Goal: Task Accomplishment & Management: Use online tool/utility

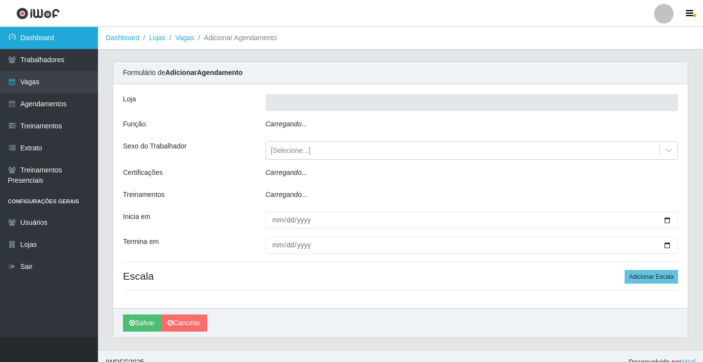
type input "Rede Econômico - Prata"
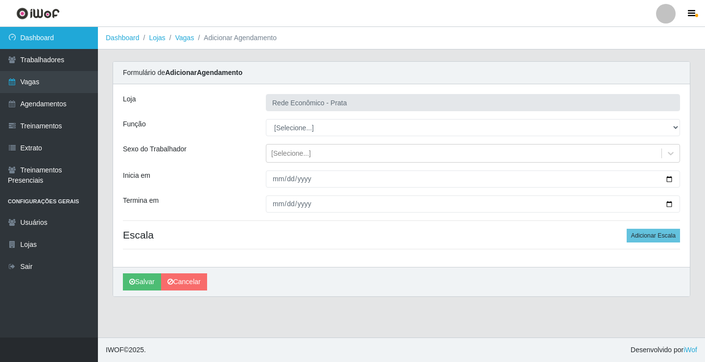
click at [87, 37] on link "Dashboard" at bounding box center [49, 38] width 98 height 22
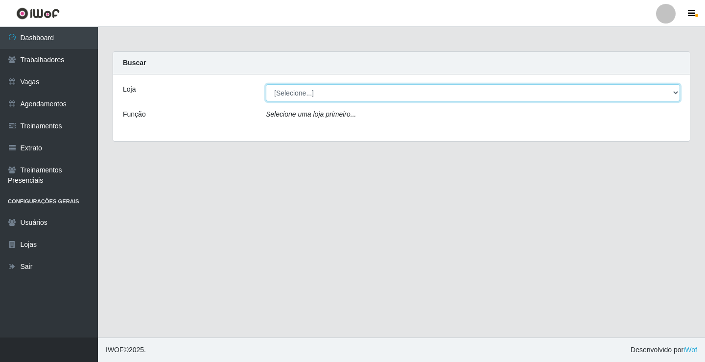
click at [674, 92] on select "[Selecione...] Rede Econômico - Prata" at bounding box center [473, 92] width 414 height 17
select select "192"
click at [266, 84] on select "[Selecione...] Rede Econômico - Prata" at bounding box center [473, 92] width 414 height 17
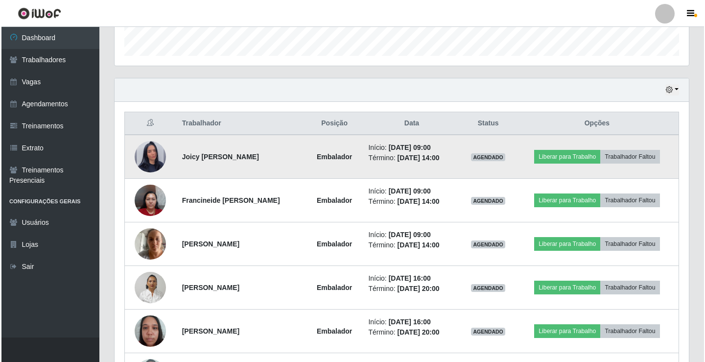
scroll to position [343, 0]
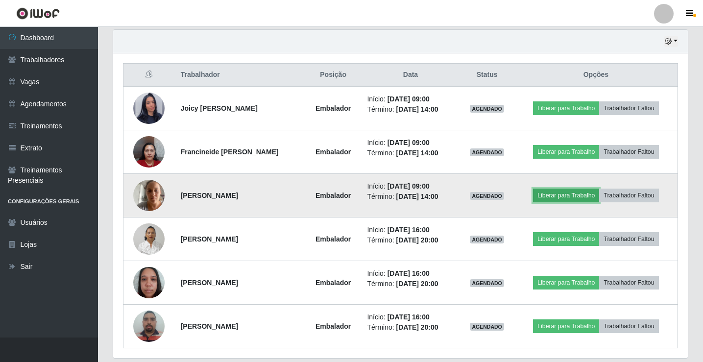
click at [573, 197] on button "Liberar para Trabalho" at bounding box center [566, 195] width 66 height 14
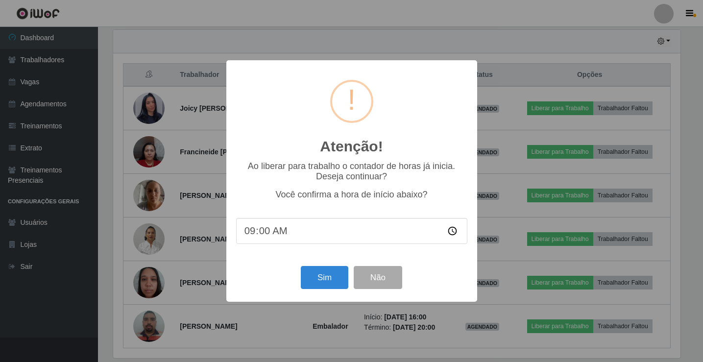
scroll to position [203, 569]
click at [323, 276] on button "Sim" at bounding box center [325, 277] width 47 height 23
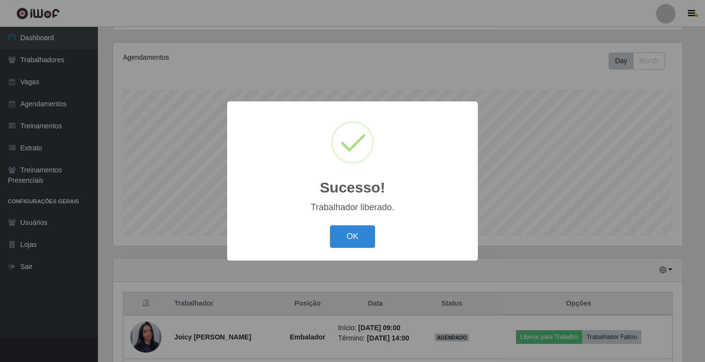
click at [330, 225] on button "OK" at bounding box center [353, 236] width 46 height 23
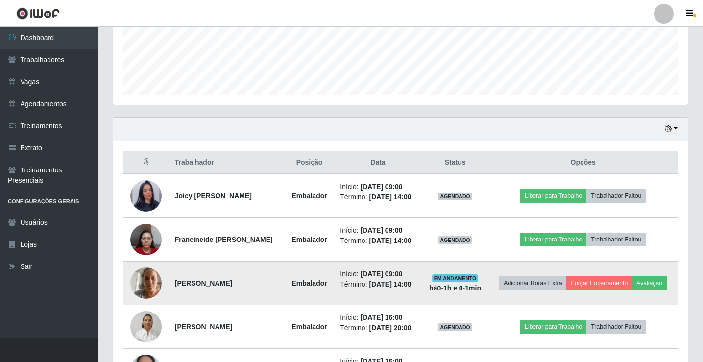
scroll to position [261, 0]
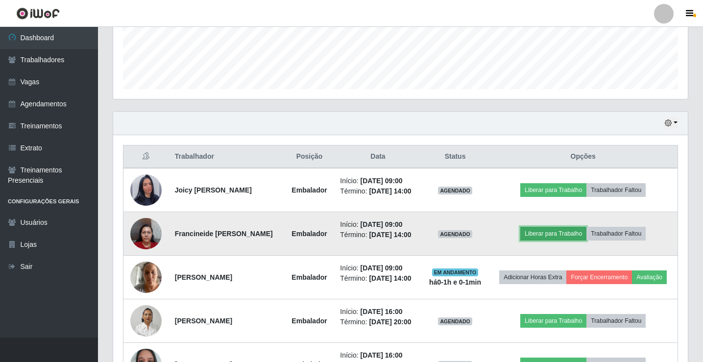
click at [563, 235] on button "Liberar para Trabalho" at bounding box center [553, 234] width 66 height 14
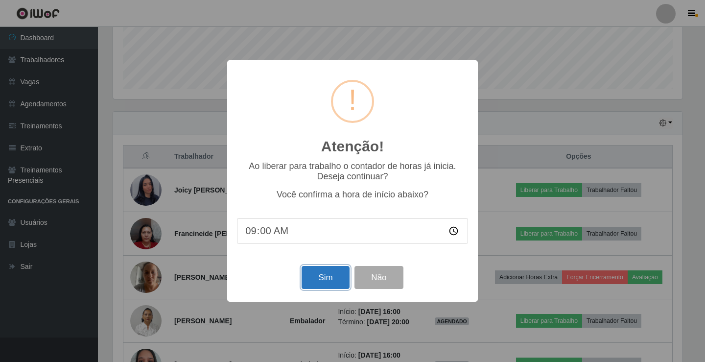
click at [324, 285] on button "Sim" at bounding box center [325, 277] width 47 height 23
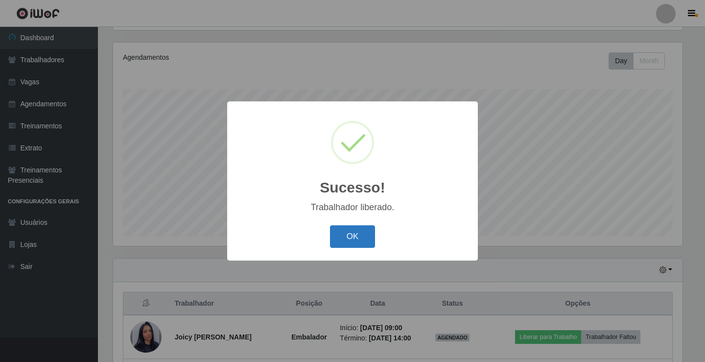
click at [350, 229] on button "OK" at bounding box center [353, 236] width 46 height 23
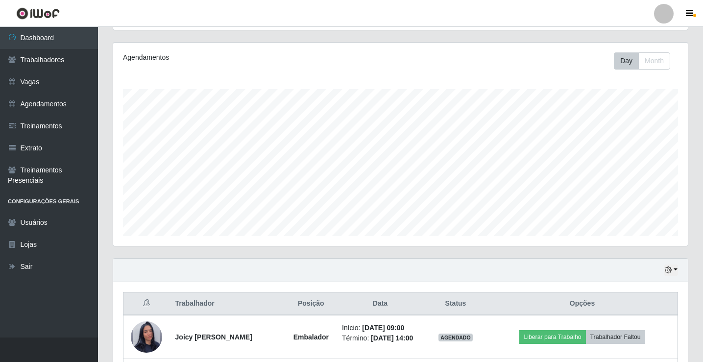
scroll to position [310, 0]
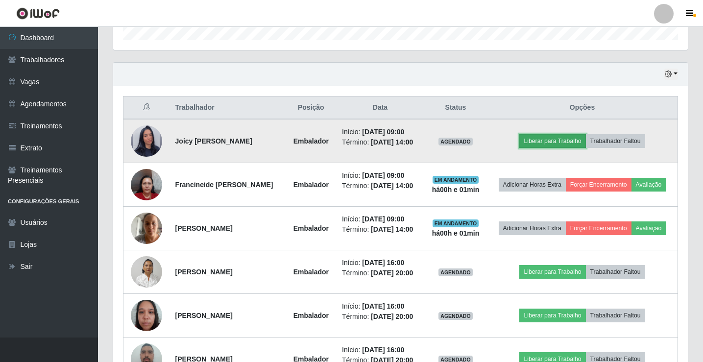
click at [579, 142] on button "Liberar para Trabalho" at bounding box center [552, 141] width 66 height 14
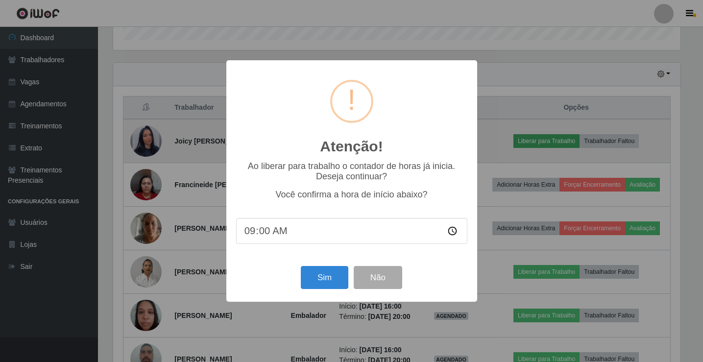
scroll to position [203, 569]
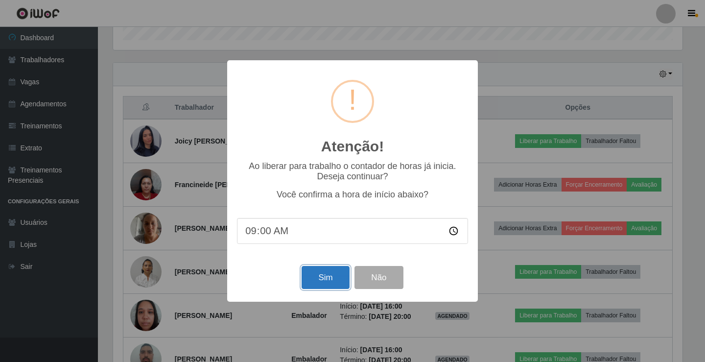
click at [323, 279] on button "Sim" at bounding box center [325, 277] width 47 height 23
